Goal: Register for event/course

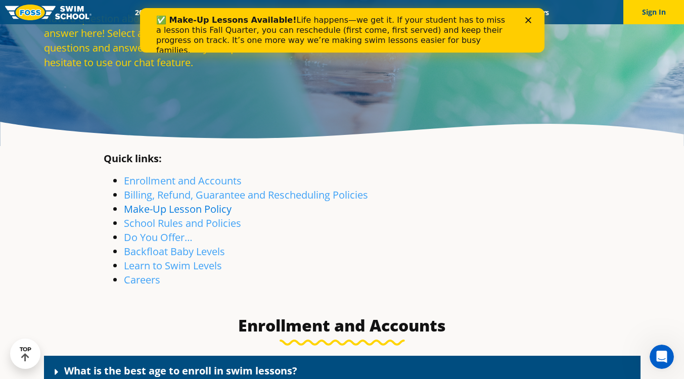
click at [203, 213] on link "Make-Up Lesson Policy" at bounding box center [178, 209] width 108 height 14
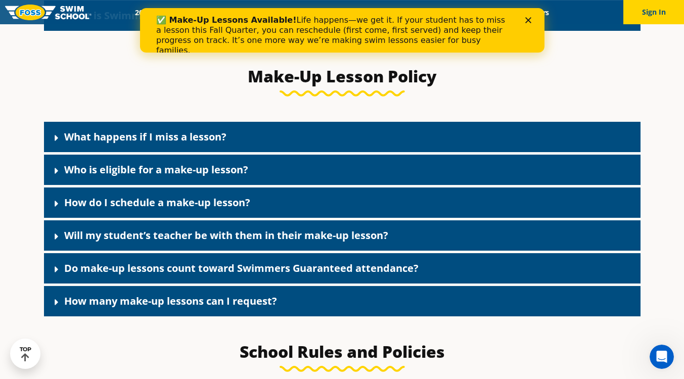
scroll to position [1138, 0]
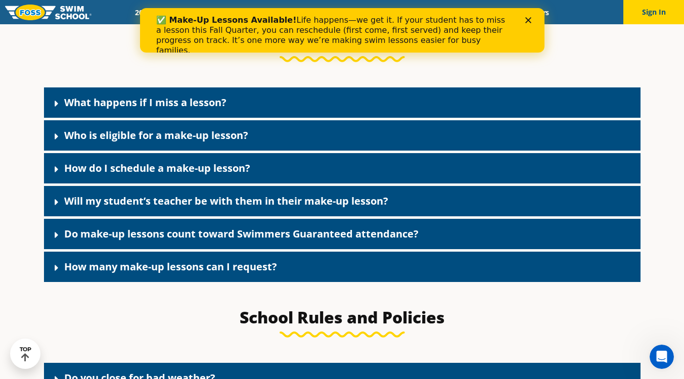
click at [203, 182] on div "How do I schedule a make-up lesson?" at bounding box center [342, 168] width 596 height 30
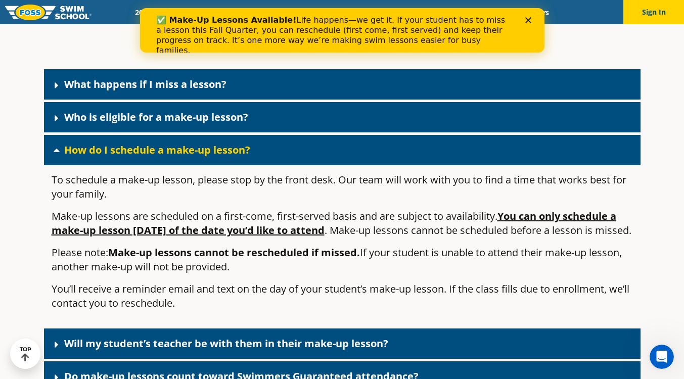
scroll to position [1167, 0]
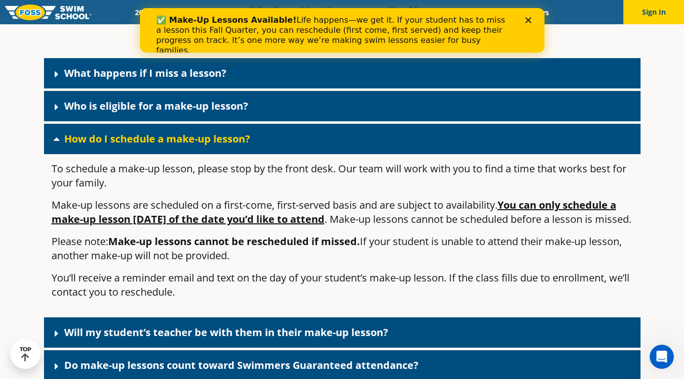
click at [530, 20] on icon "Close" at bounding box center [527, 20] width 6 height 6
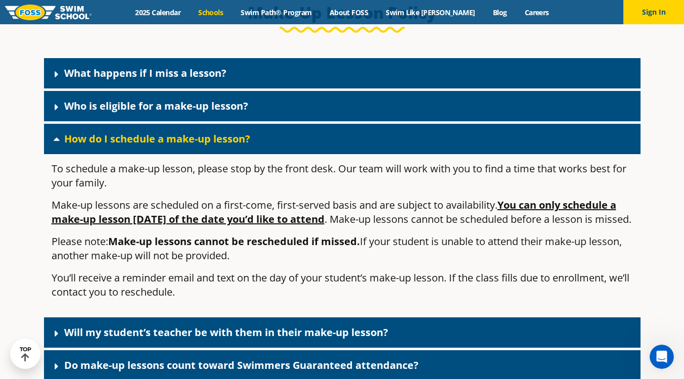
click at [224, 10] on link "Schools" at bounding box center [210, 13] width 42 height 10
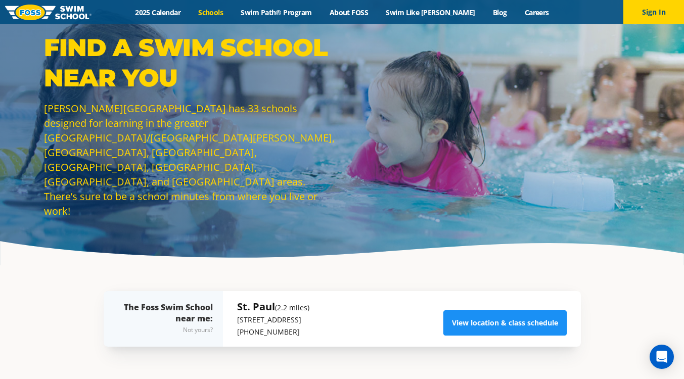
click at [488, 321] on link "View location & class schedule" at bounding box center [504, 322] width 123 height 25
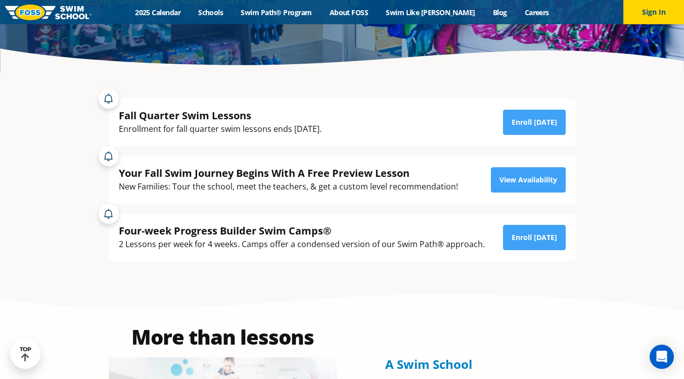
scroll to position [193, 0]
click at [518, 126] on link "Enroll [DATE]" at bounding box center [534, 122] width 63 height 25
click at [656, 16] on button "Sign In" at bounding box center [653, 12] width 61 height 24
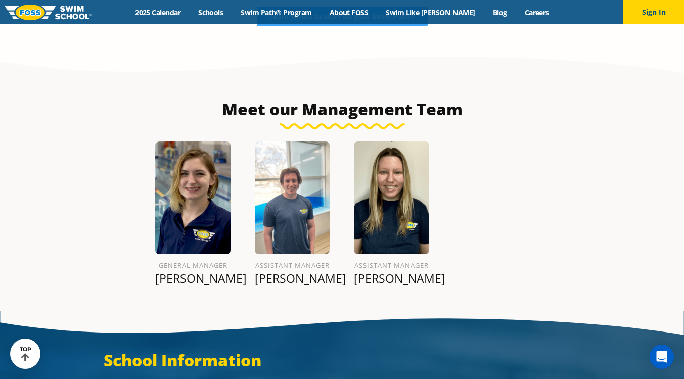
scroll to position [1280, 0]
